Goal: Find specific page/section: Find specific page/section

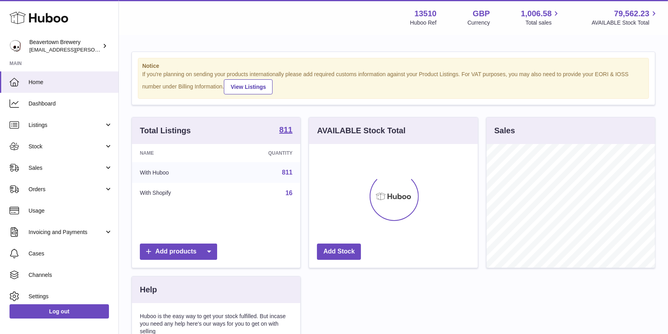
scroll to position [124, 168]
click at [40, 168] on span "Sales" at bounding box center [67, 168] width 76 height 8
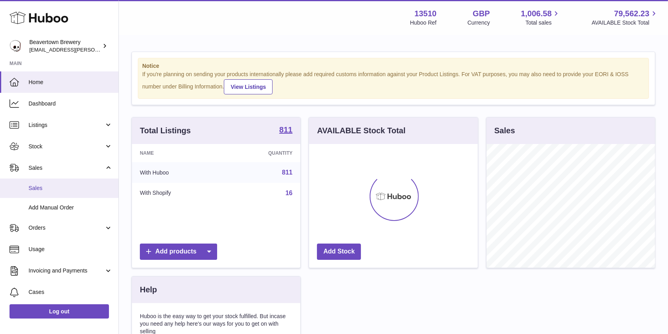
click at [36, 189] on span "Sales" at bounding box center [71, 188] width 84 height 8
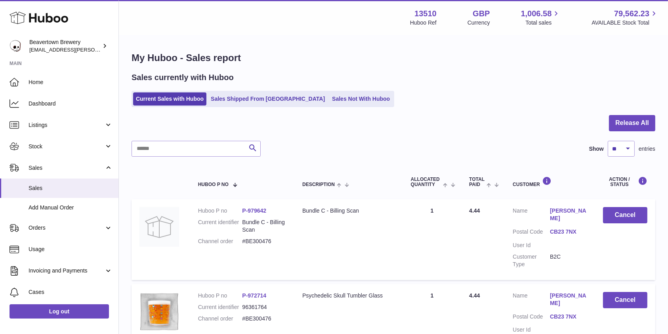
click at [329, 103] on link "Sales Not With Huboo" at bounding box center [360, 98] width 63 height 13
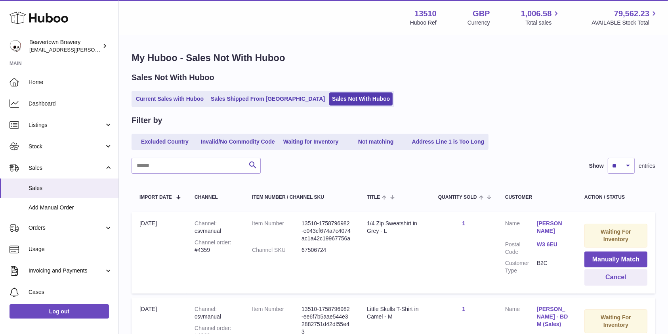
scroll to position [114, 0]
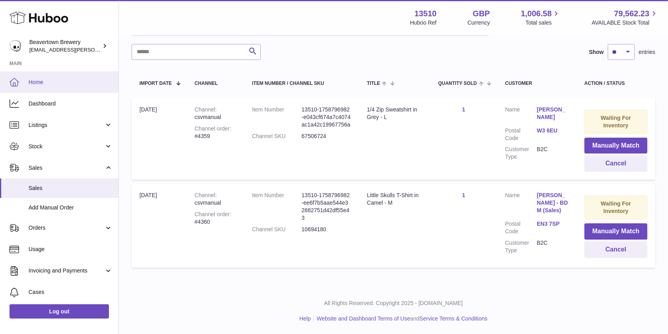
click at [61, 77] on link "Home" at bounding box center [59, 81] width 119 height 21
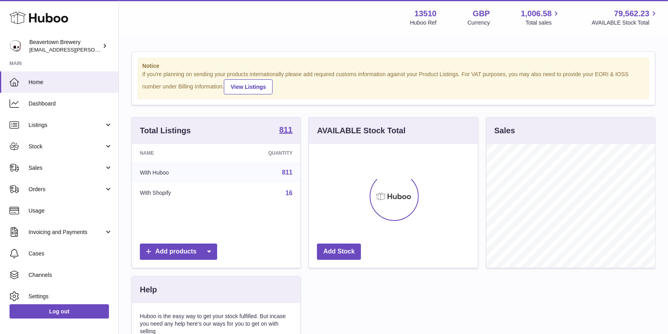
scroll to position [124, 168]
